Goal: Use online tool/utility: Utilize a website feature to perform a specific function

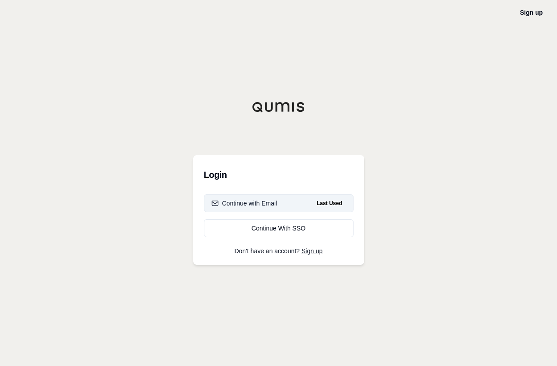
click at [283, 203] on button "Continue with Email Last Used" at bounding box center [279, 203] width 150 height 18
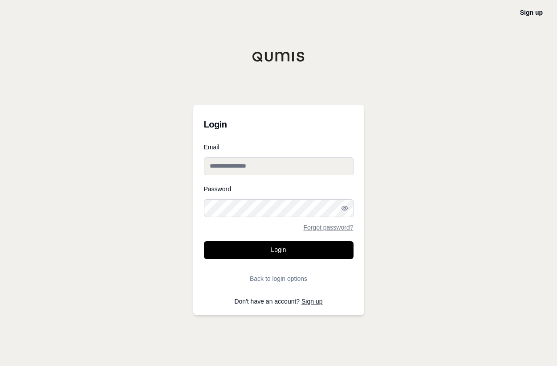
type input "**********"
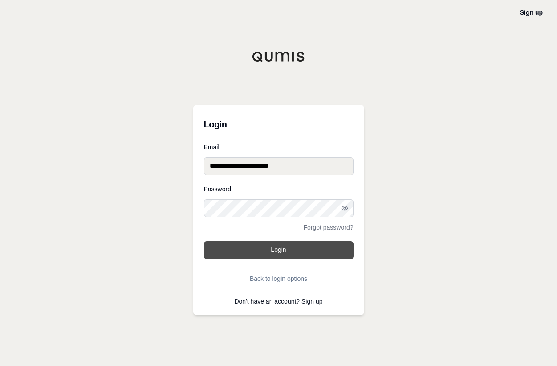
click at [278, 251] on button "Login" at bounding box center [279, 250] width 150 height 18
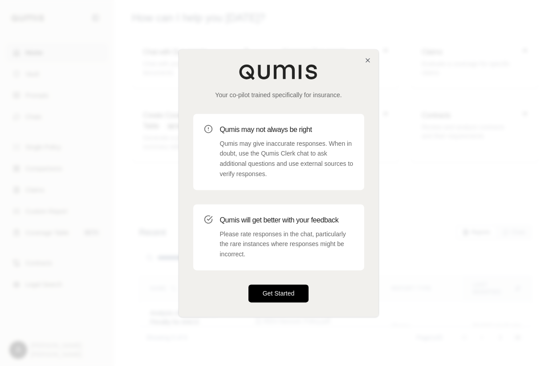
click at [271, 299] on button "Get Started" at bounding box center [279, 293] width 61 height 18
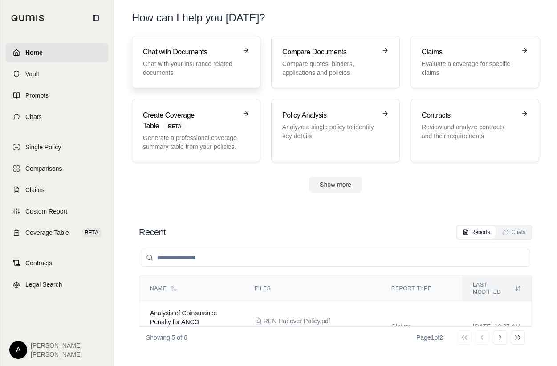
click at [177, 50] on h3 "Chat with Documents" at bounding box center [190, 52] width 94 height 11
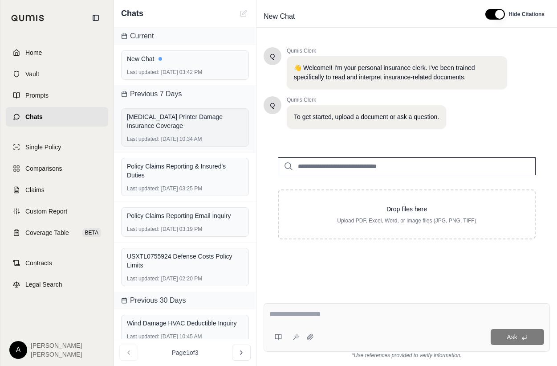
click at [173, 120] on div "[MEDICAL_DATA] Printer Damage Insurance Coverage" at bounding box center [185, 121] width 116 height 18
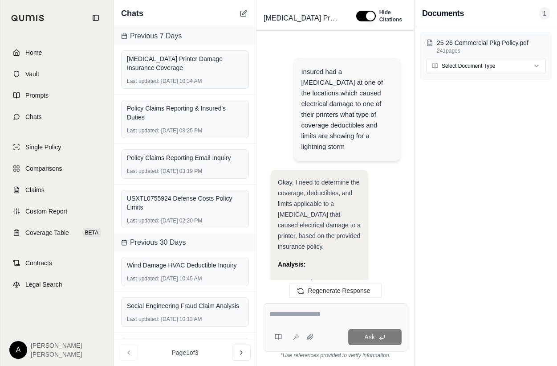
scroll to position [2685, 0]
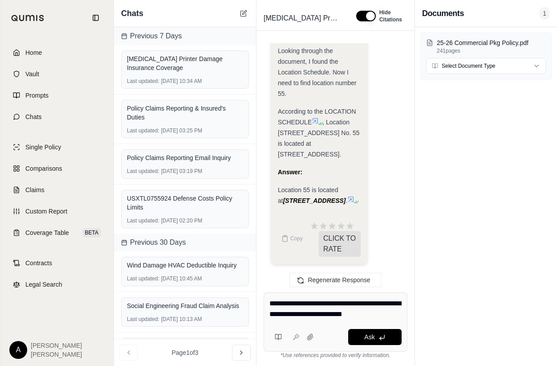
type textarea "**********"
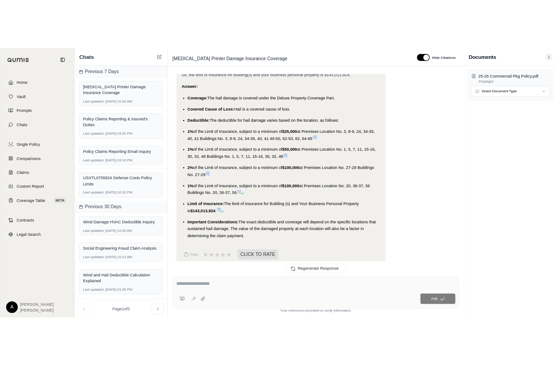
scroll to position [2078, 0]
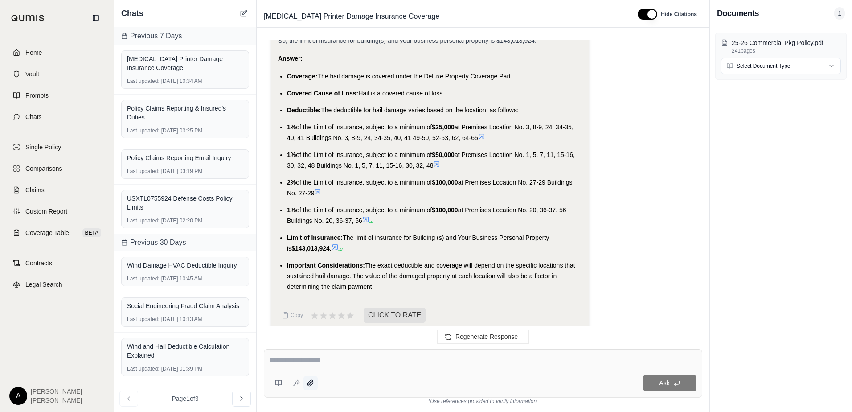
click at [313, 365] on icon at bounding box center [310, 382] width 7 height 7
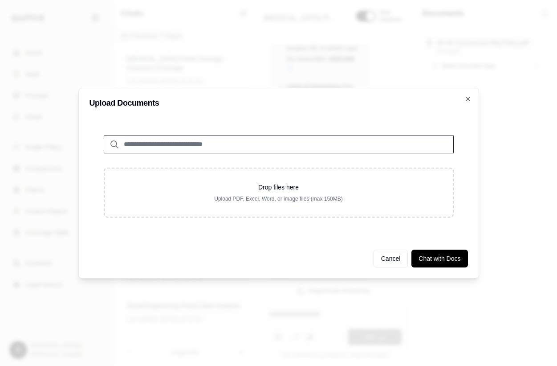
scroll to position [5820, 0]
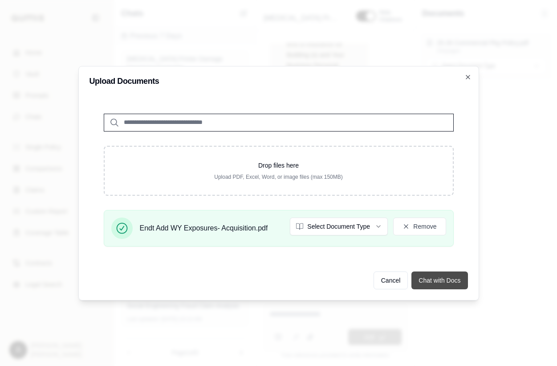
click at [438, 281] on button "Chat with Docs" at bounding box center [440, 280] width 56 height 18
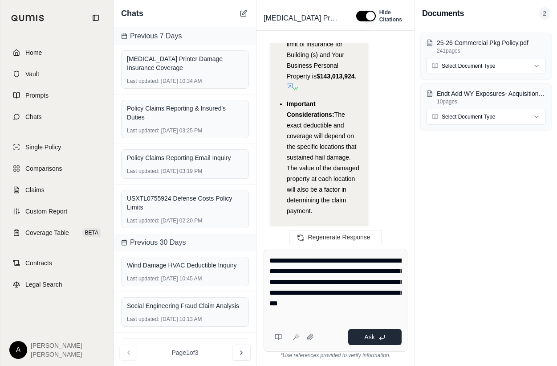
scroll to position [5874, 0]
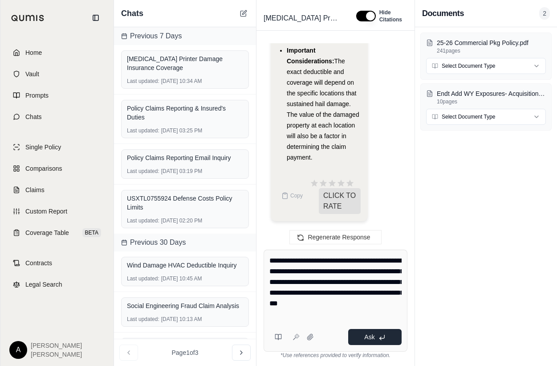
type textarea "**********"
click at [379, 333] on button "Ask" at bounding box center [374, 337] width 53 height 16
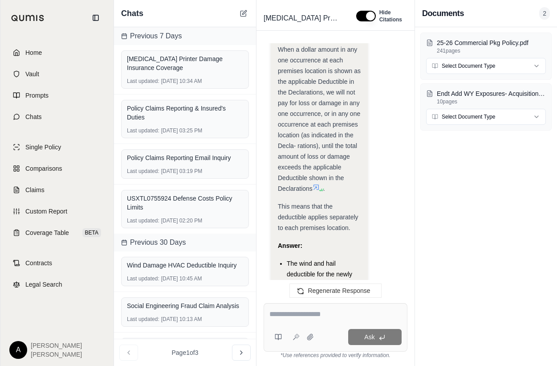
scroll to position [7632, 0]
